Goal: Task Accomplishment & Management: Complete application form

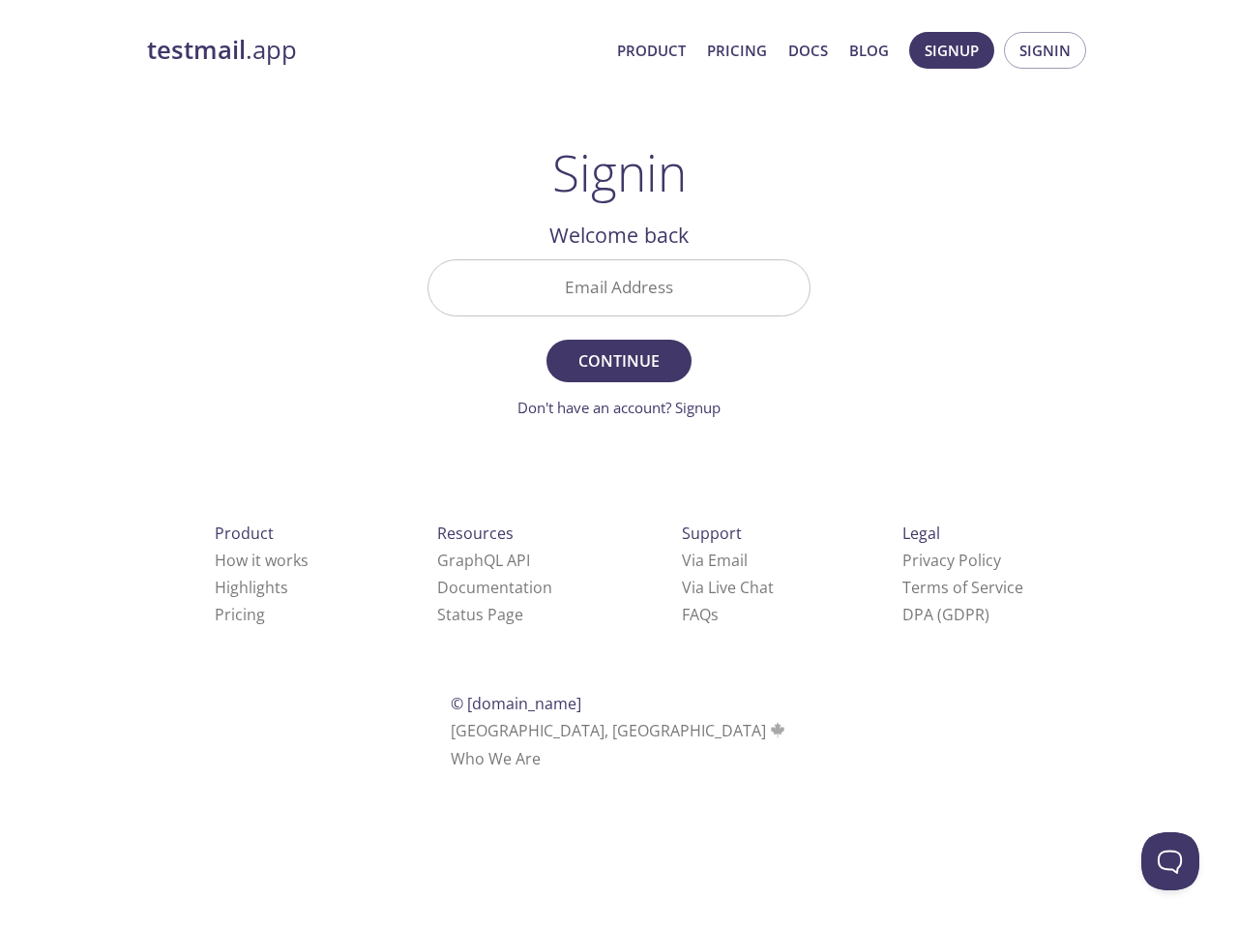
click at [619, 350] on span "Continue" at bounding box center [619, 360] width 103 height 27
click at [952, 50] on span "Signup" at bounding box center [952, 50] width 54 height 25
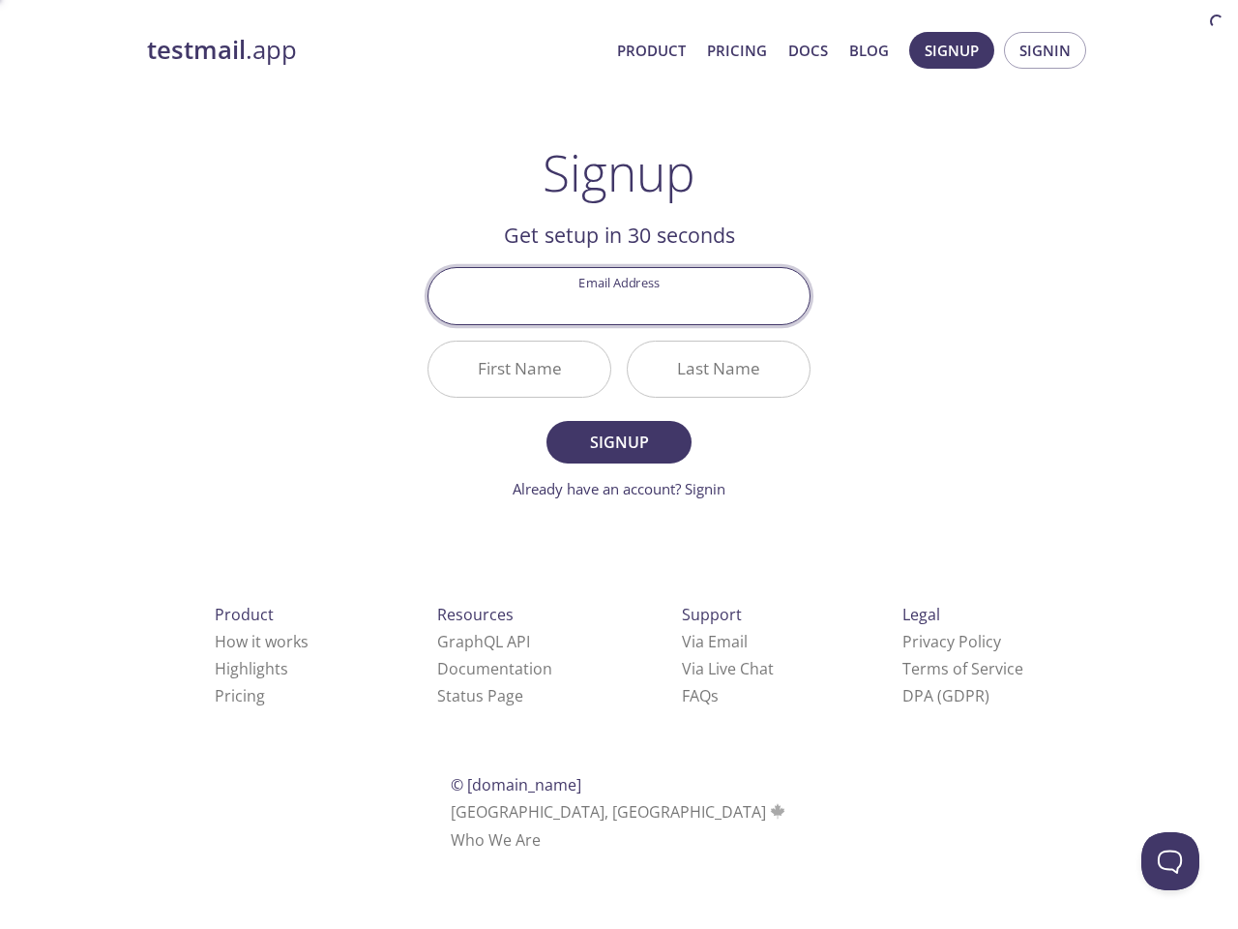
click at [1045, 50] on span "Signin" at bounding box center [1045, 50] width 51 height 25
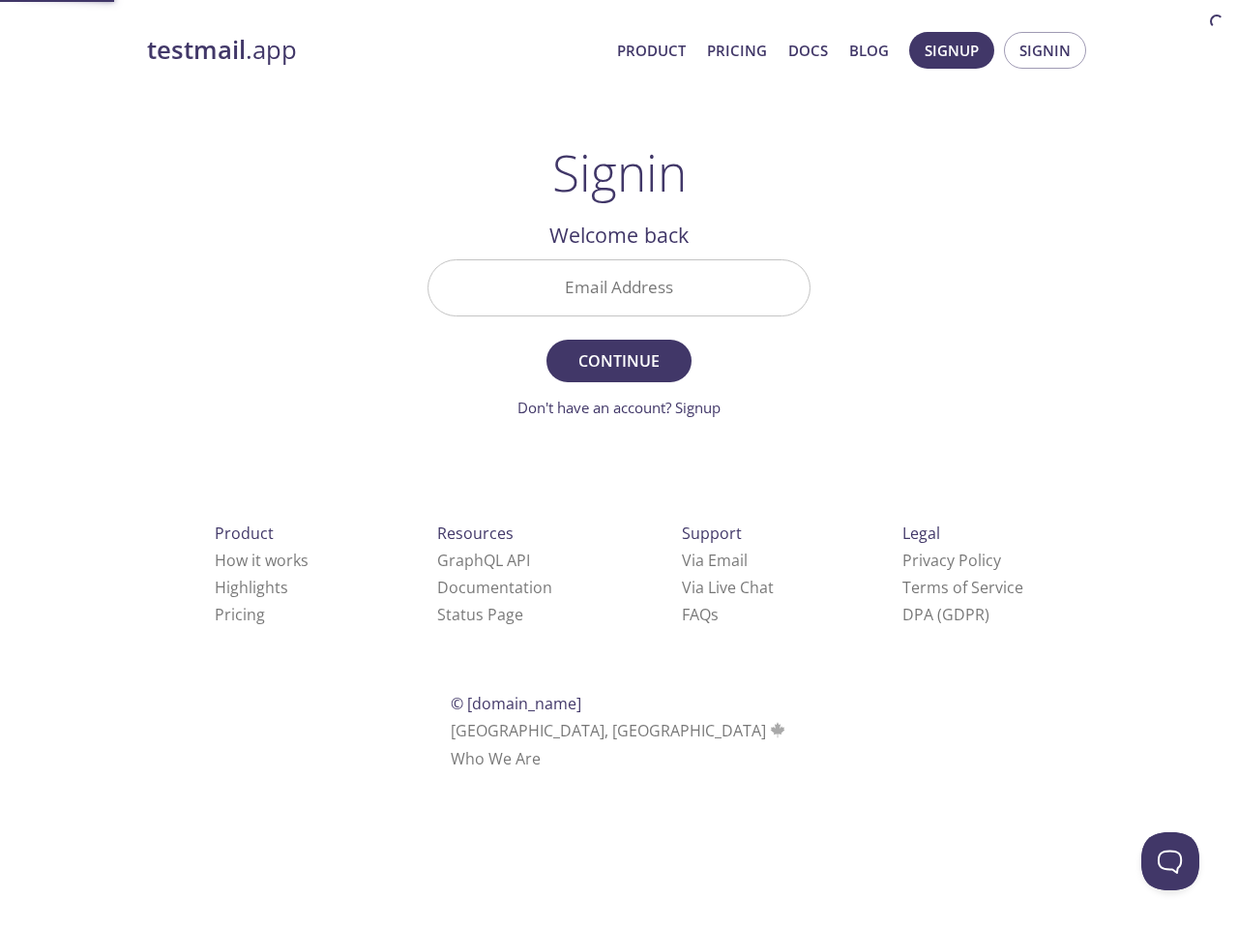
click at [619, 287] on input "Email Address" at bounding box center [619, 287] width 381 height 55
click at [682, 560] on link "Via Email" at bounding box center [715, 559] width 66 height 21
